Goal: Task Accomplishment & Management: Complete application form

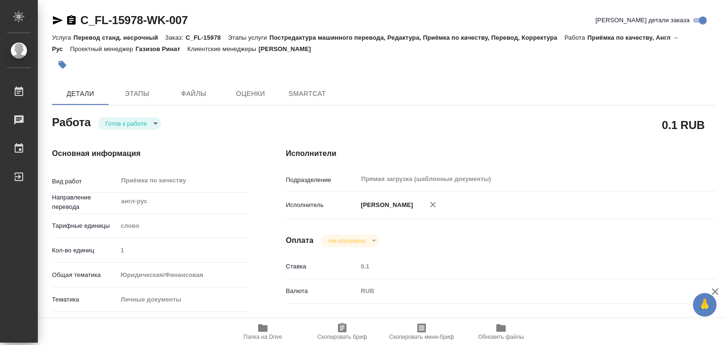
type textarea "x"
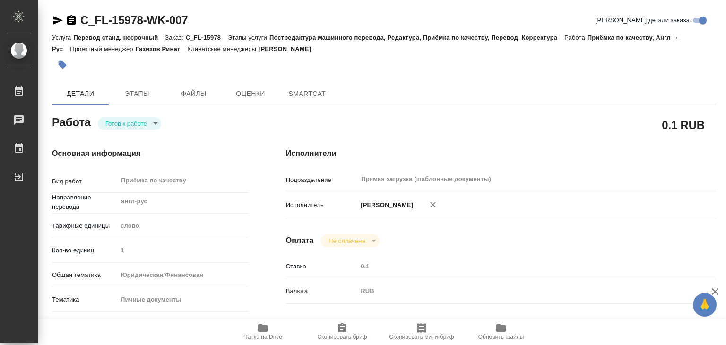
type textarea "x"
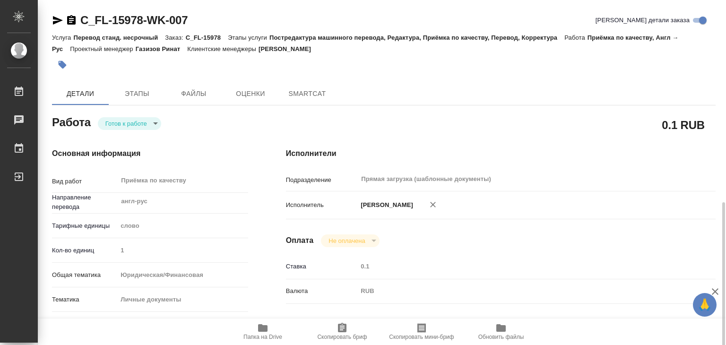
scroll to position [189, 0]
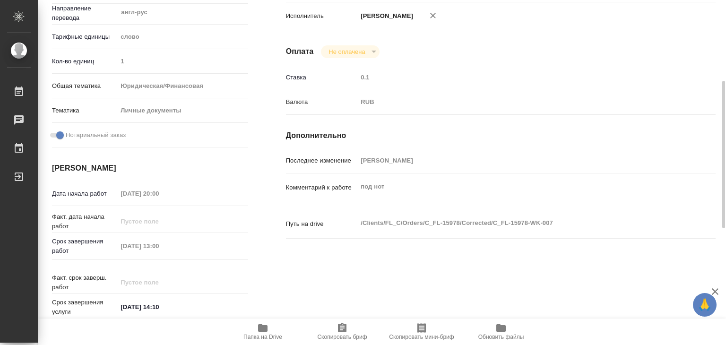
type textarea "x"
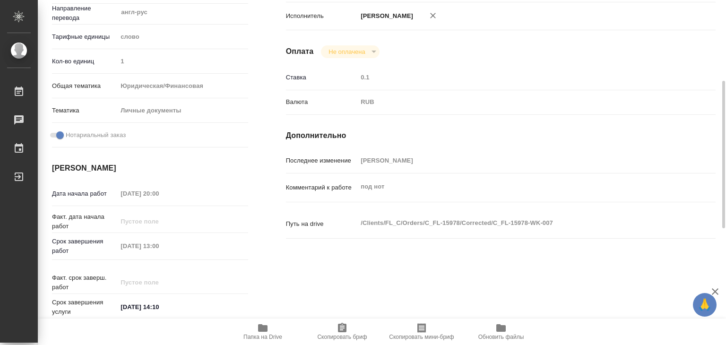
type textarea "x"
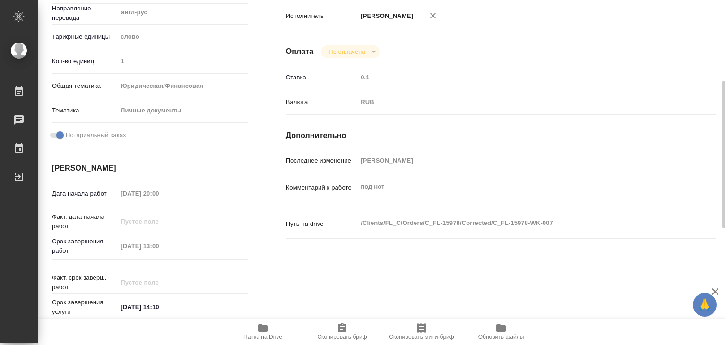
type textarea "x"
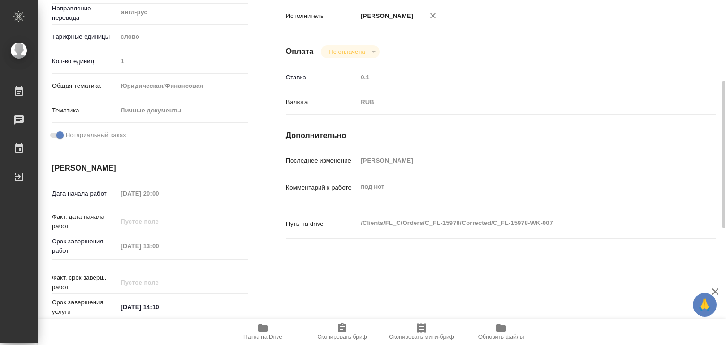
scroll to position [0, 0]
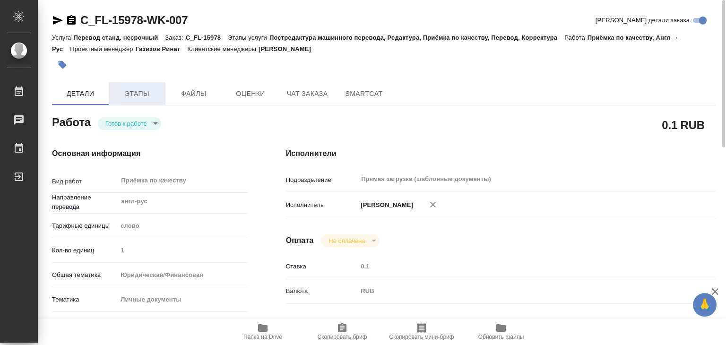
click at [139, 91] on span "Этапы" at bounding box center [136, 94] width 45 height 12
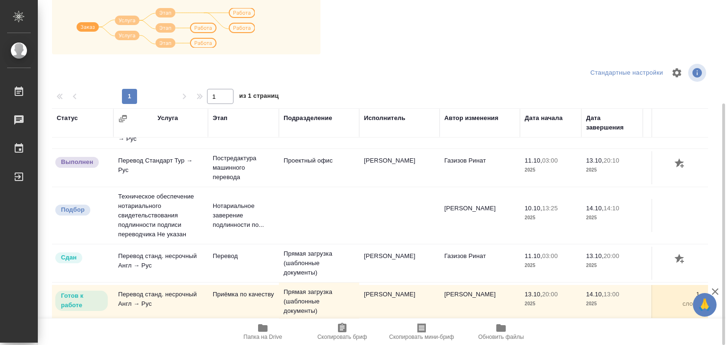
scroll to position [52, 0]
click at [265, 327] on icon "button" at bounding box center [262, 328] width 9 height 8
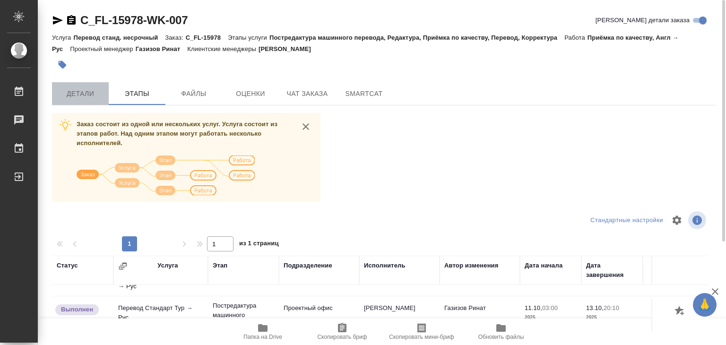
click at [97, 99] on span "Детали" at bounding box center [80, 94] width 45 height 12
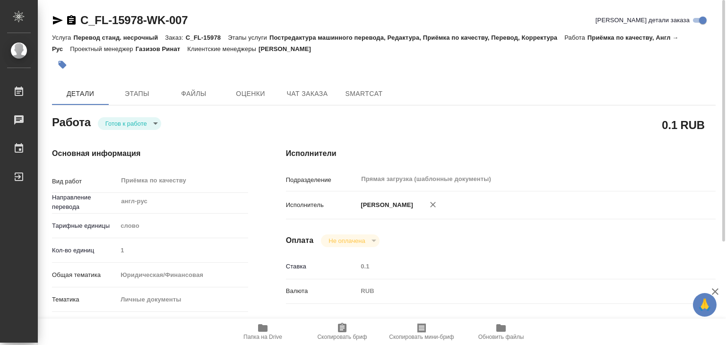
type textarea "x"
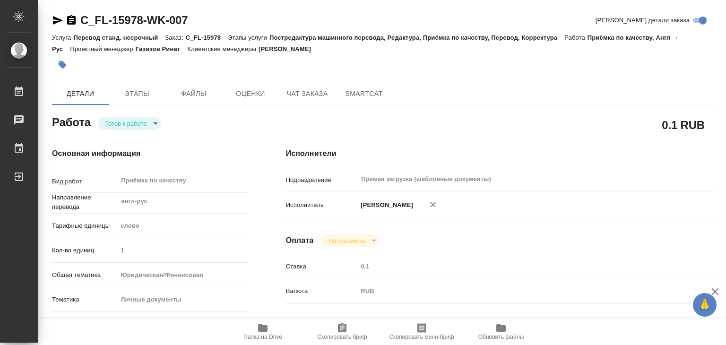
type textarea "x"
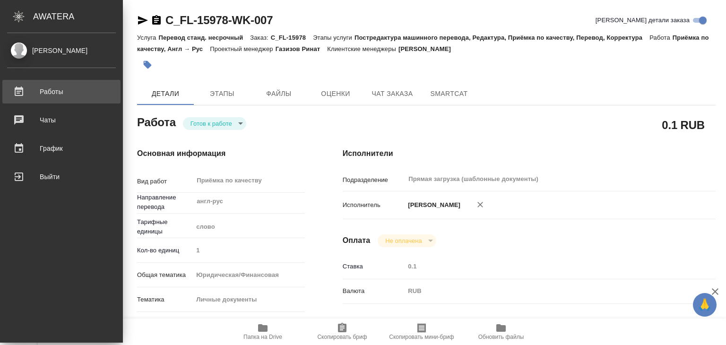
type textarea "x"
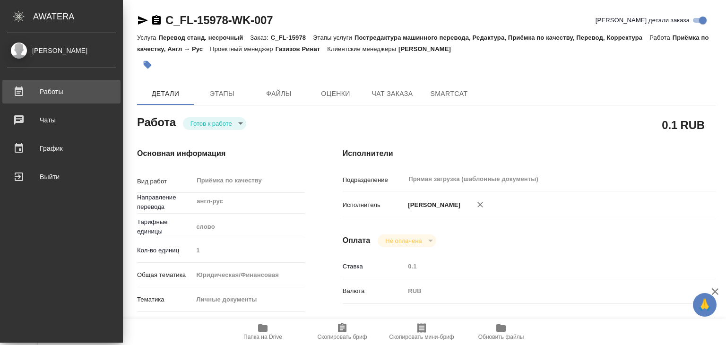
click at [28, 86] on div "Работы" at bounding box center [61, 92] width 109 height 14
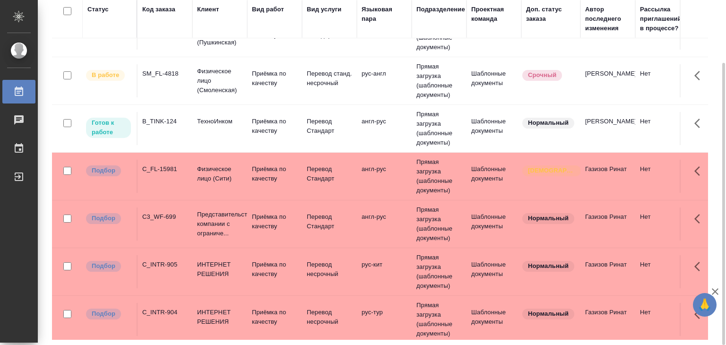
scroll to position [236, 0]
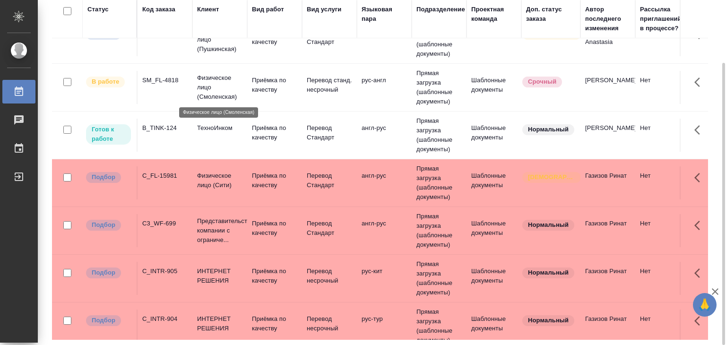
click at [210, 95] on p "Физическое лицо (Смоленская)" at bounding box center [219, 87] width 45 height 28
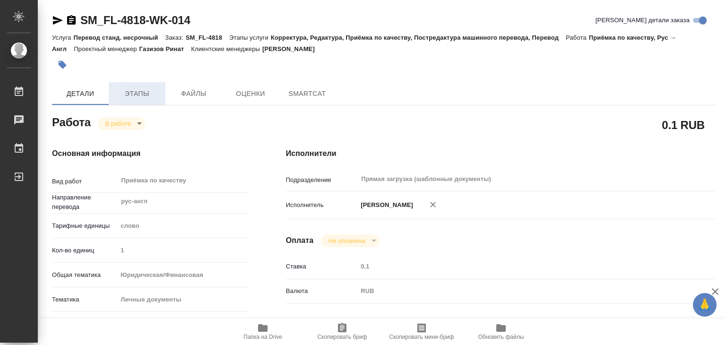
type textarea "x"
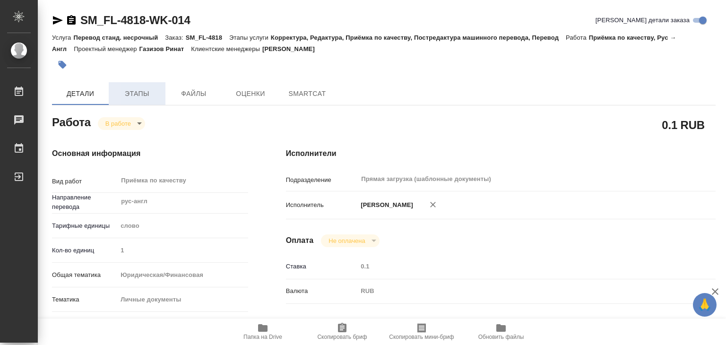
type textarea "x"
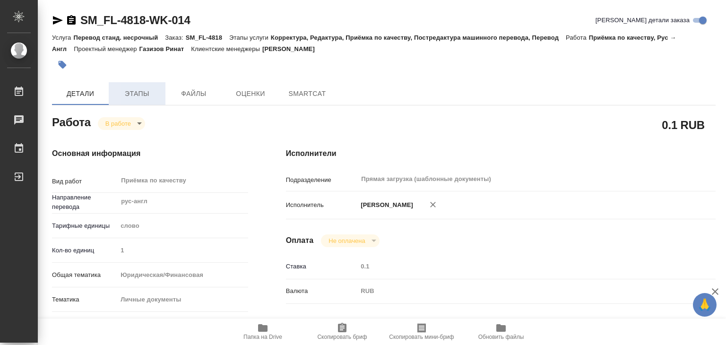
type textarea "x"
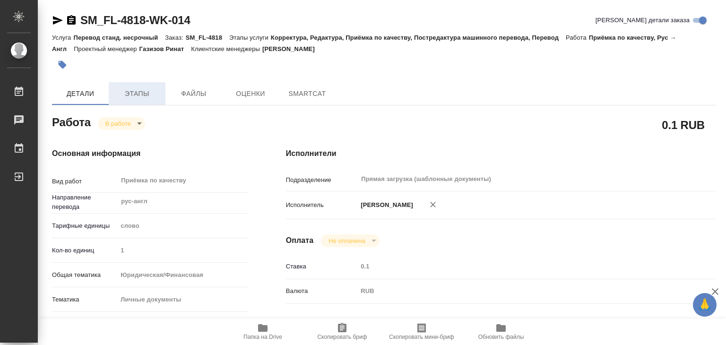
type textarea "x"
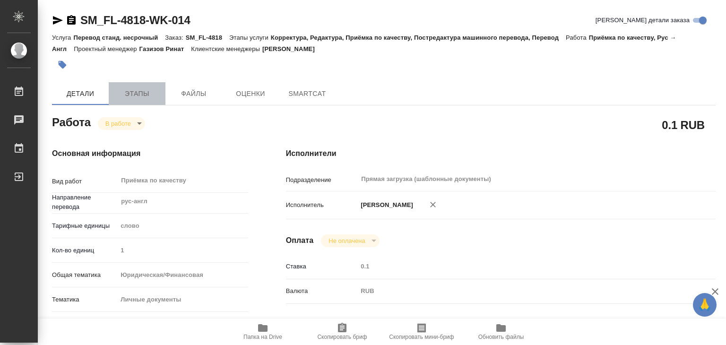
click at [144, 95] on span "Этапы" at bounding box center [136, 94] width 45 height 12
type textarea "x"
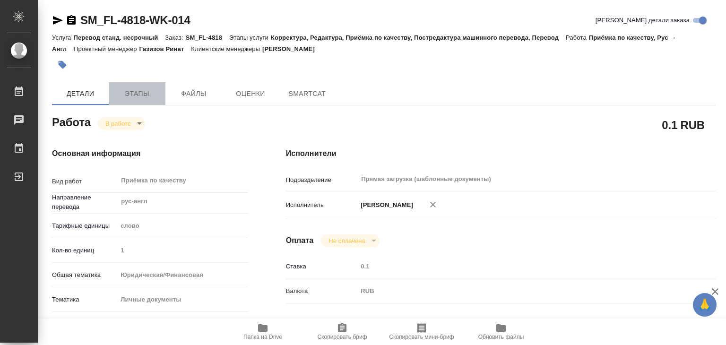
type textarea "x"
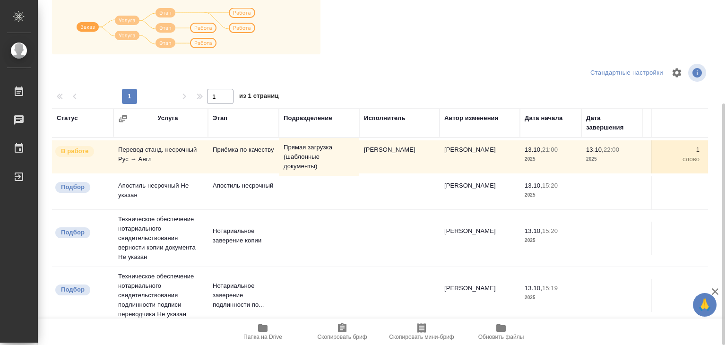
scroll to position [6, 0]
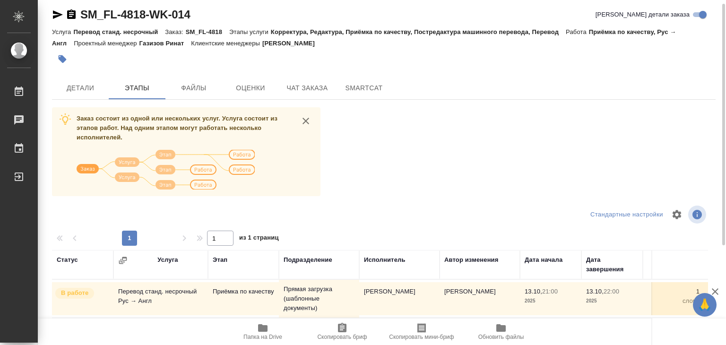
click at [82, 104] on div "SM_FL-4818-WK-014 Кратко детали заказа Услуга Перевод станд. несрочный Заказ: S…" at bounding box center [384, 240] width 674 height 492
click at [79, 87] on span "Детали" at bounding box center [80, 88] width 45 height 12
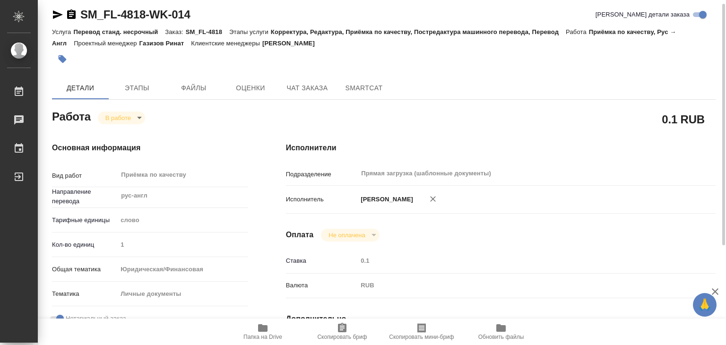
type textarea "x"
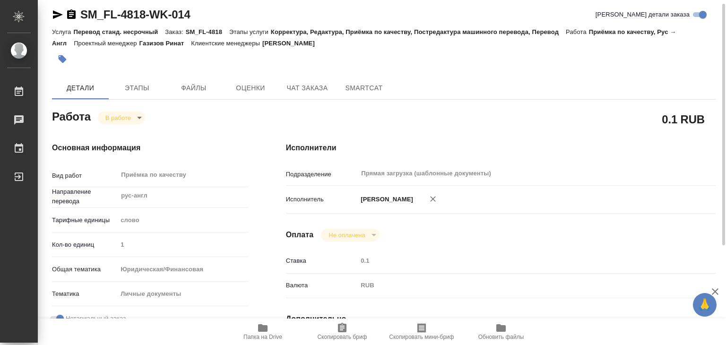
type textarea "x"
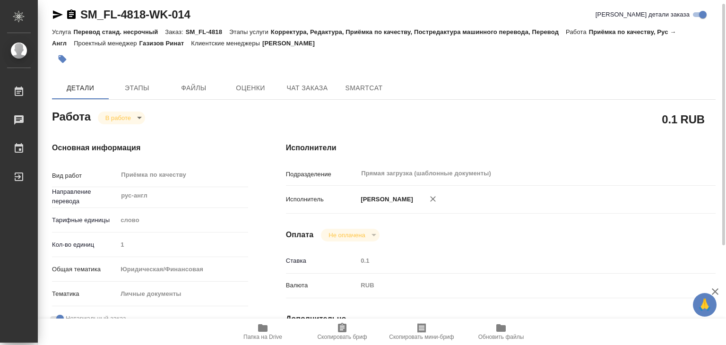
type textarea "x"
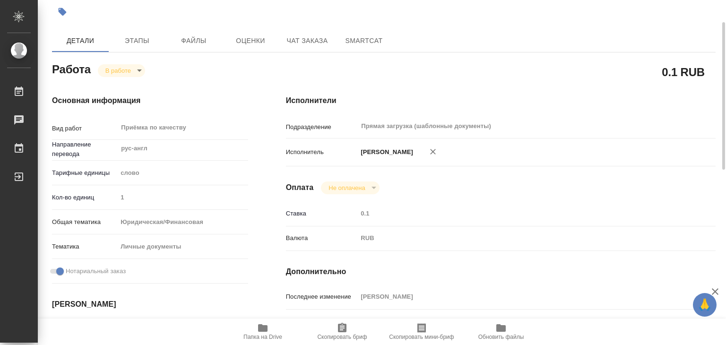
type textarea "x"
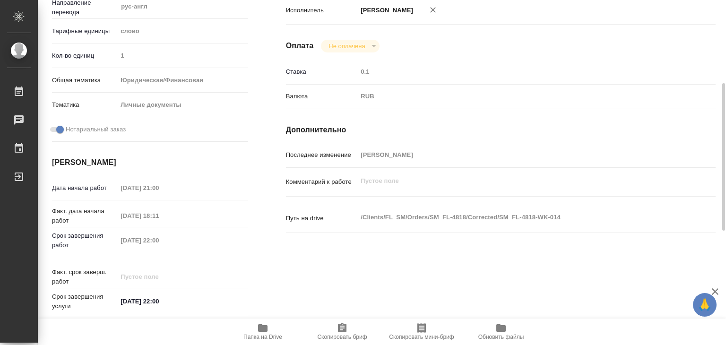
scroll to position [431, 0]
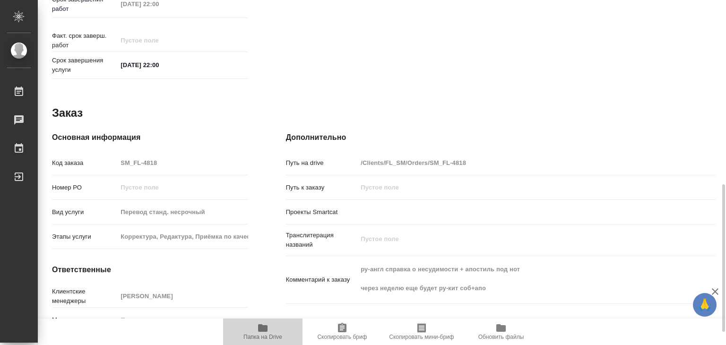
click at [256, 334] on span "Папка на Drive" at bounding box center [262, 337] width 39 height 7
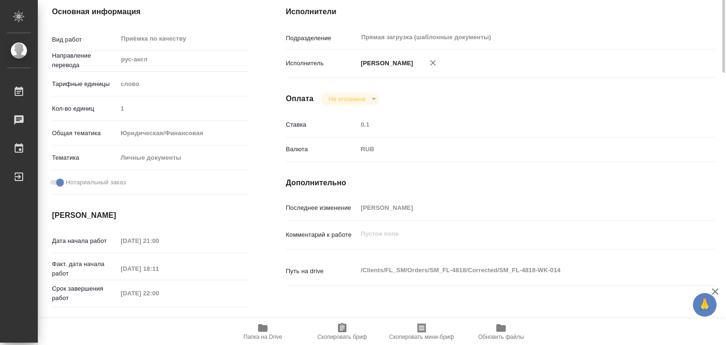
scroll to position [0, 0]
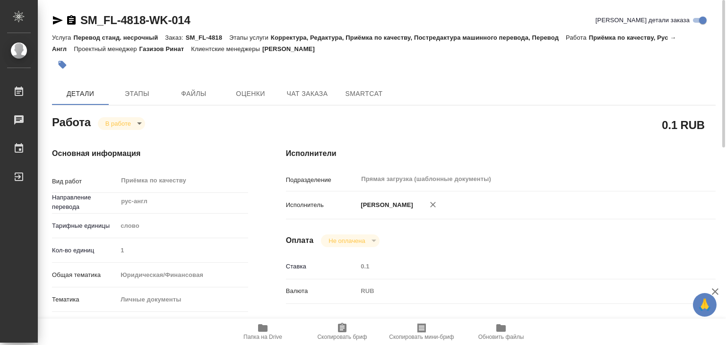
click at [65, 61] on icon "button" at bounding box center [62, 64] width 9 height 9
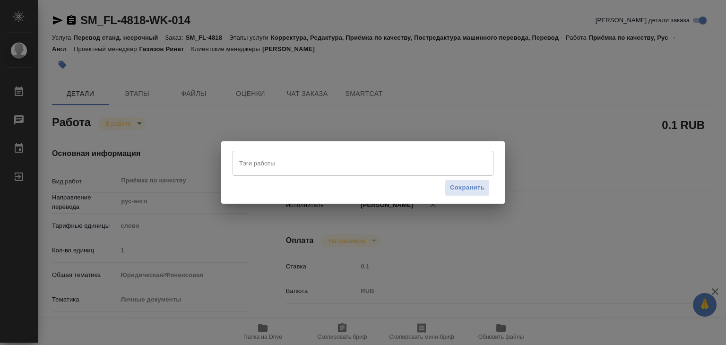
click at [265, 180] on div "Сохранить" at bounding box center [362, 188] width 261 height 24
click at [271, 170] on input "Тэги работы" at bounding box center [354, 163] width 234 height 16
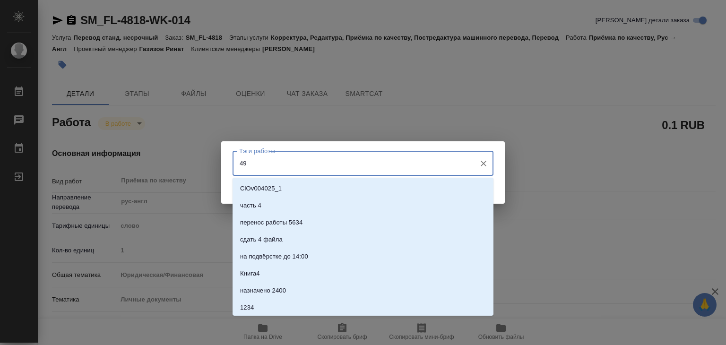
type input "490"
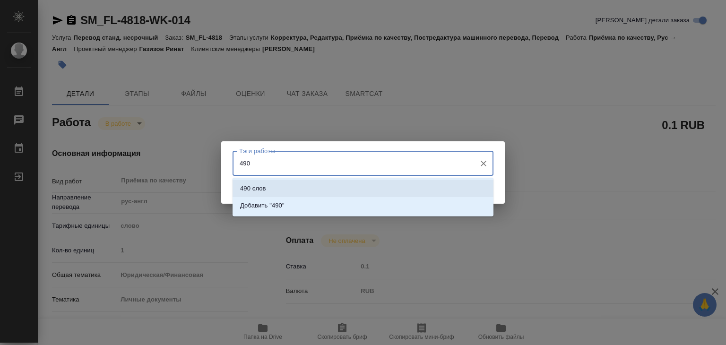
click at [283, 192] on li "490 слов" at bounding box center [362, 188] width 261 height 17
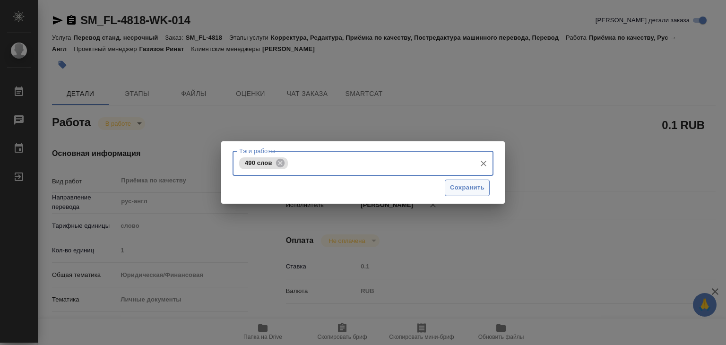
click at [456, 189] on span "Сохранить" at bounding box center [467, 187] width 34 height 11
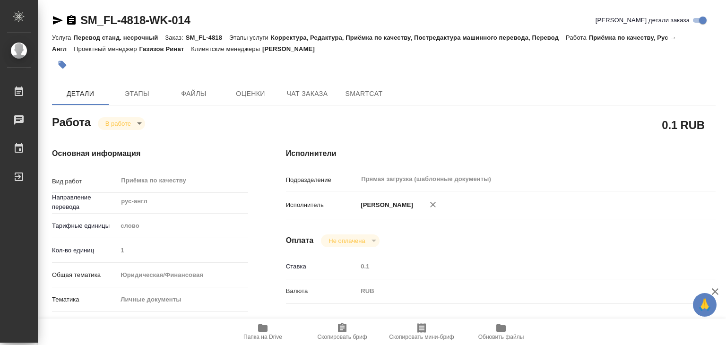
type input "inProgress"
type textarea "Приёмка по качеству"
type textarea "x"
type input "рус-англ"
type input "5a8b1489cc6b4906c91bfd90"
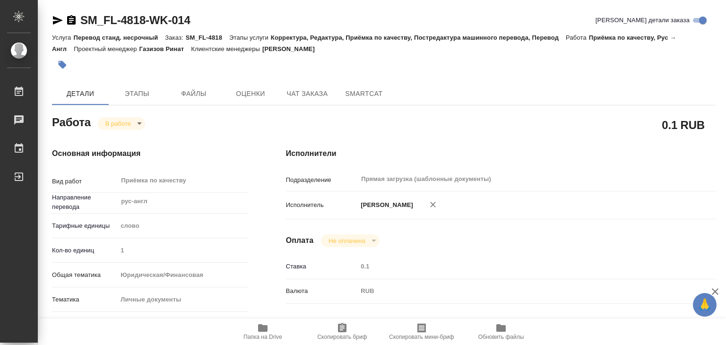
type input "1"
type input "yr-fn"
type input "5a8b8b956a9677013d343cfe"
checkbox input "true"
type input "13.10.2025 21:00"
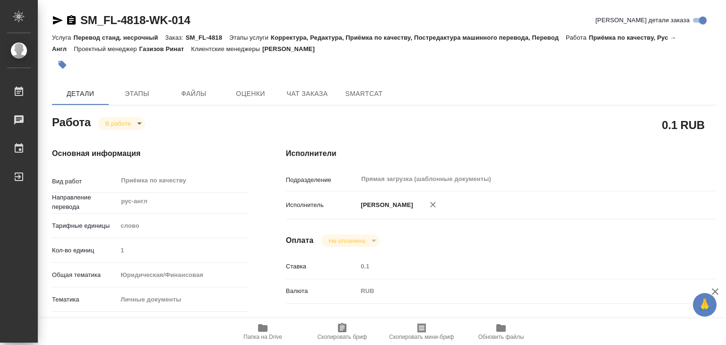
type input "13.10.2025 18:11"
type input "13.10.2025 22:00"
type input "Прямая загрузка (шаблонные документы)"
type input "notPayed"
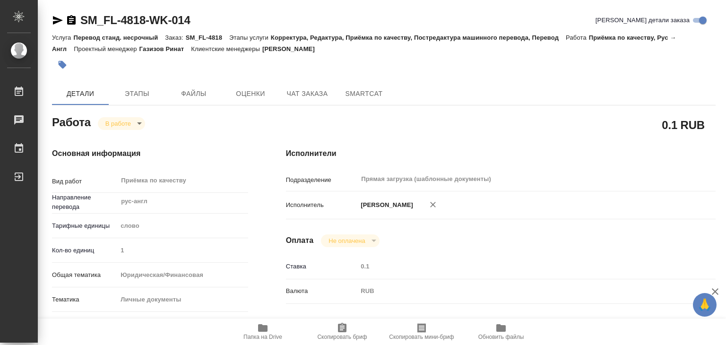
type input "0.1"
type input "RUB"
type input "[PERSON_NAME]"
type textarea "x"
type textarea "/Clients/FL_SM/Orders/SM_FL-4818/Corrected/SM_FL-4818-WK-014"
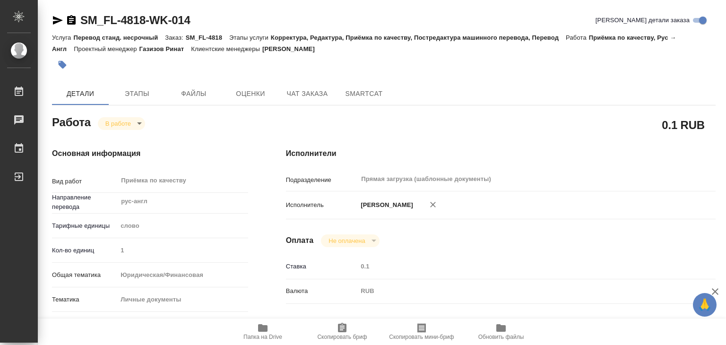
type textarea "x"
type input "SM_FL-4818"
type input "Перевод станд. несрочный"
type input "Корректура, Редактура, Приёмка по качеству, Постредактура машинного перевода, П…"
type input "Шульгина Анна"
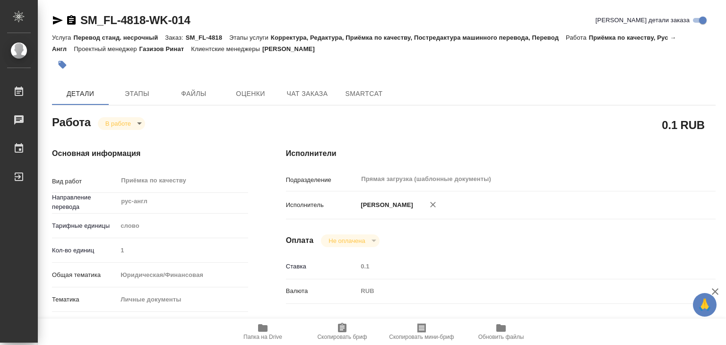
type input "/Clients/FL_SM/Orders/SM_FL-4818"
type textarea "x"
type textarea "ру-англ справка о несудимости + апостиль под нот через неделю еще будет ру-кит …"
type textarea "x"
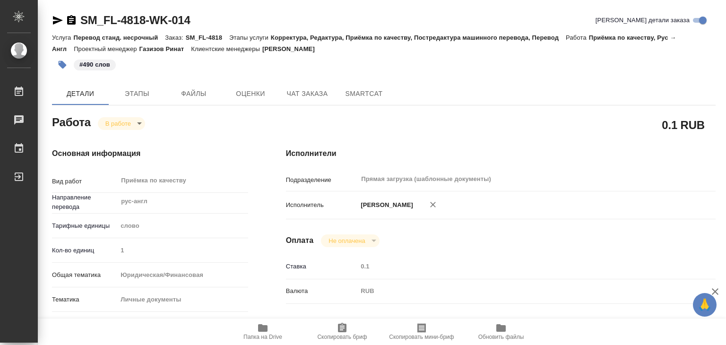
type textarea "x"
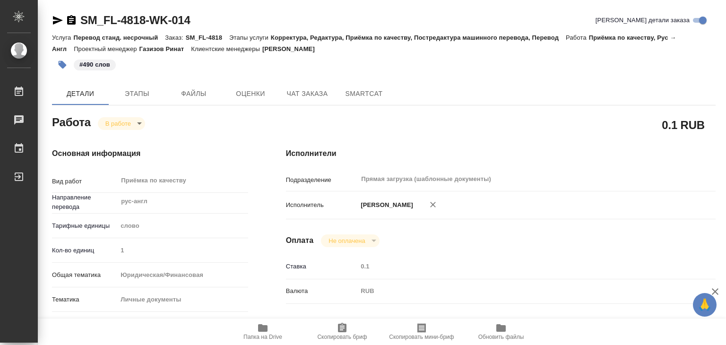
type textarea "x"
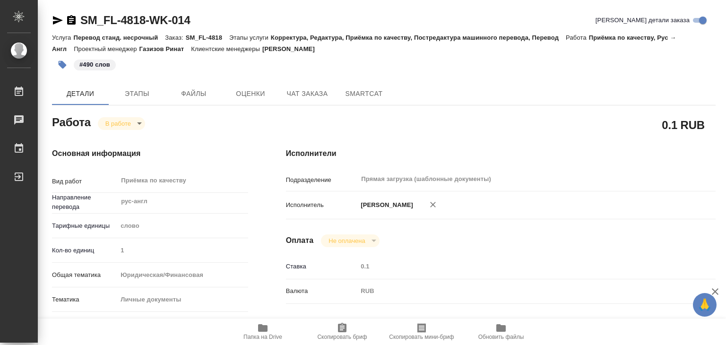
type textarea "x"
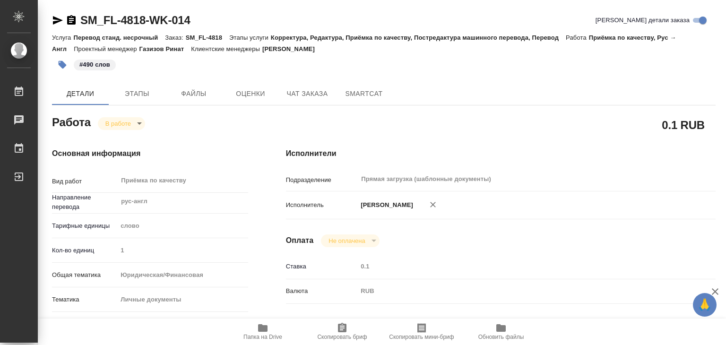
type textarea "x"
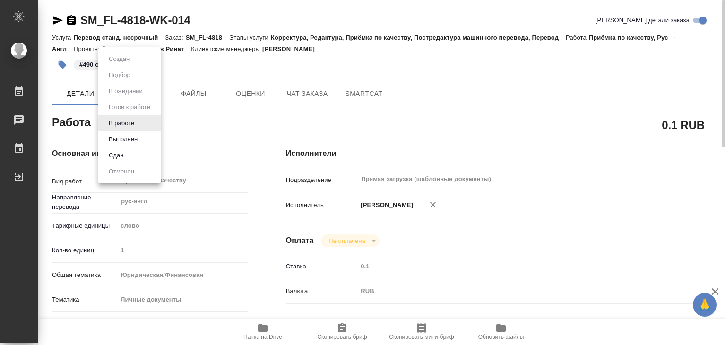
click at [123, 120] on body "🙏 .cls-1 fill:#fff; AWATERA Alilekova Valeriya Работы 0 Чаты График Выйти SM_FL…" at bounding box center [363, 172] width 726 height 345
click at [132, 134] on button "Выполнен" at bounding box center [123, 139] width 34 height 10
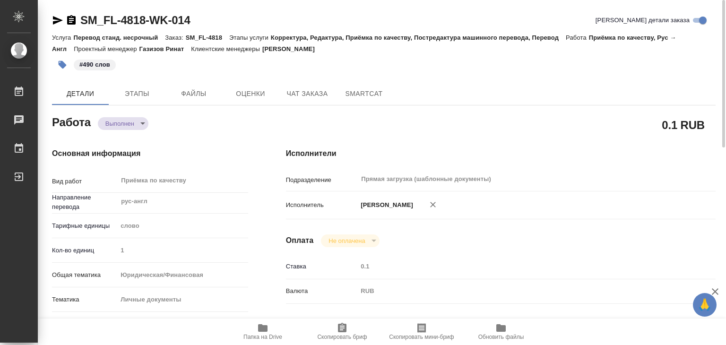
type textarea "x"
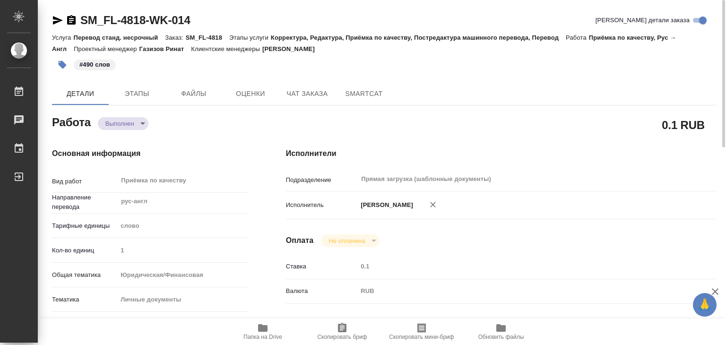
type textarea "x"
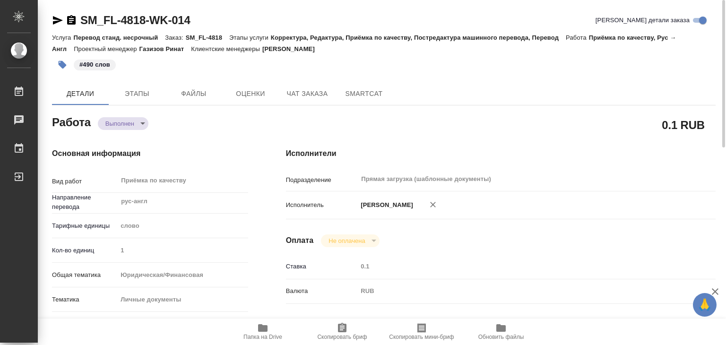
type textarea "x"
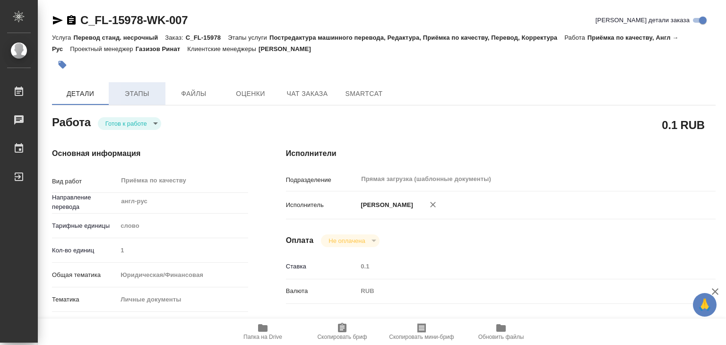
click at [139, 103] on button "Этапы" at bounding box center [137, 93] width 57 height 23
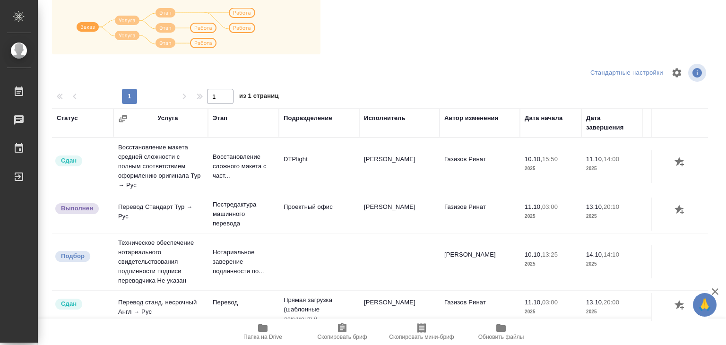
scroll to position [6, 0]
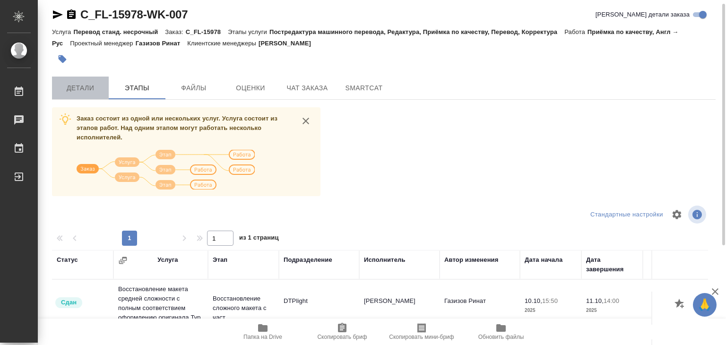
click at [76, 87] on span "Детали" at bounding box center [80, 88] width 45 height 12
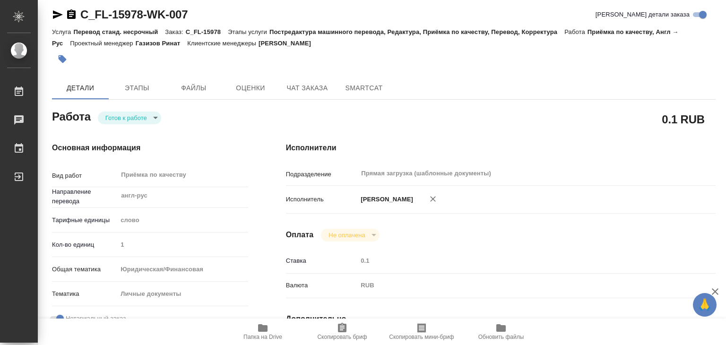
type textarea "x"
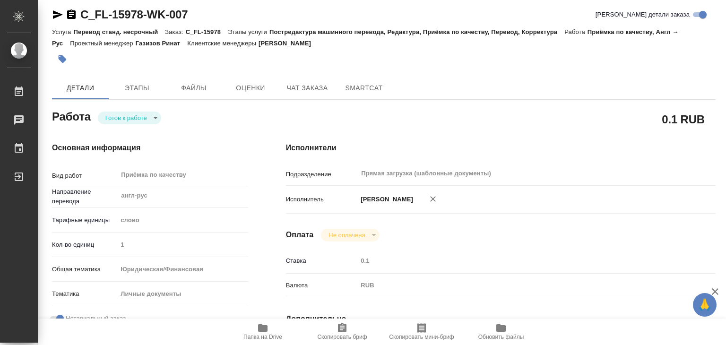
type textarea "x"
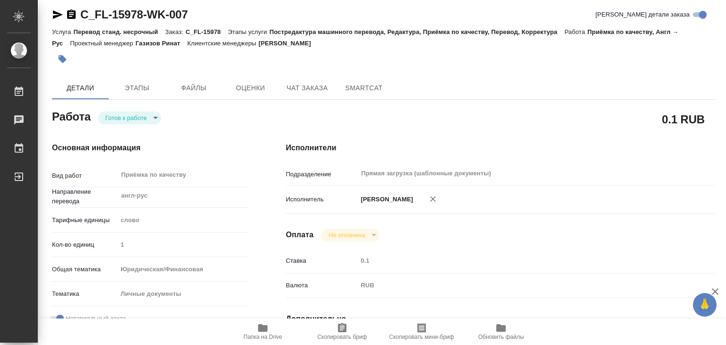
type textarea "x"
